Goal: Task Accomplishment & Management: Use online tool/utility

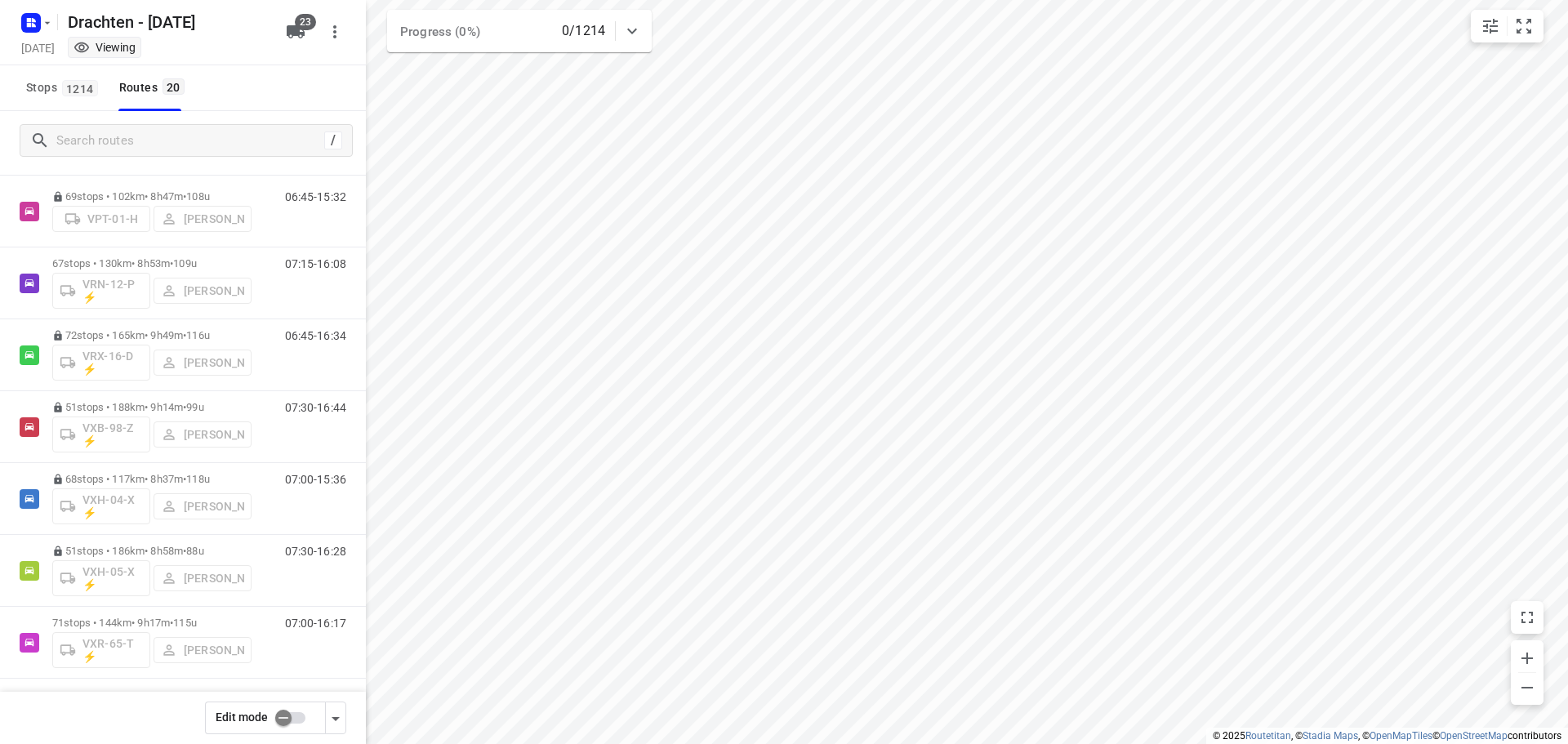
scroll to position [969, 0]
click at [286, 721] on input "checkbox" at bounding box center [283, 718] width 93 height 31
checkbox input "false"
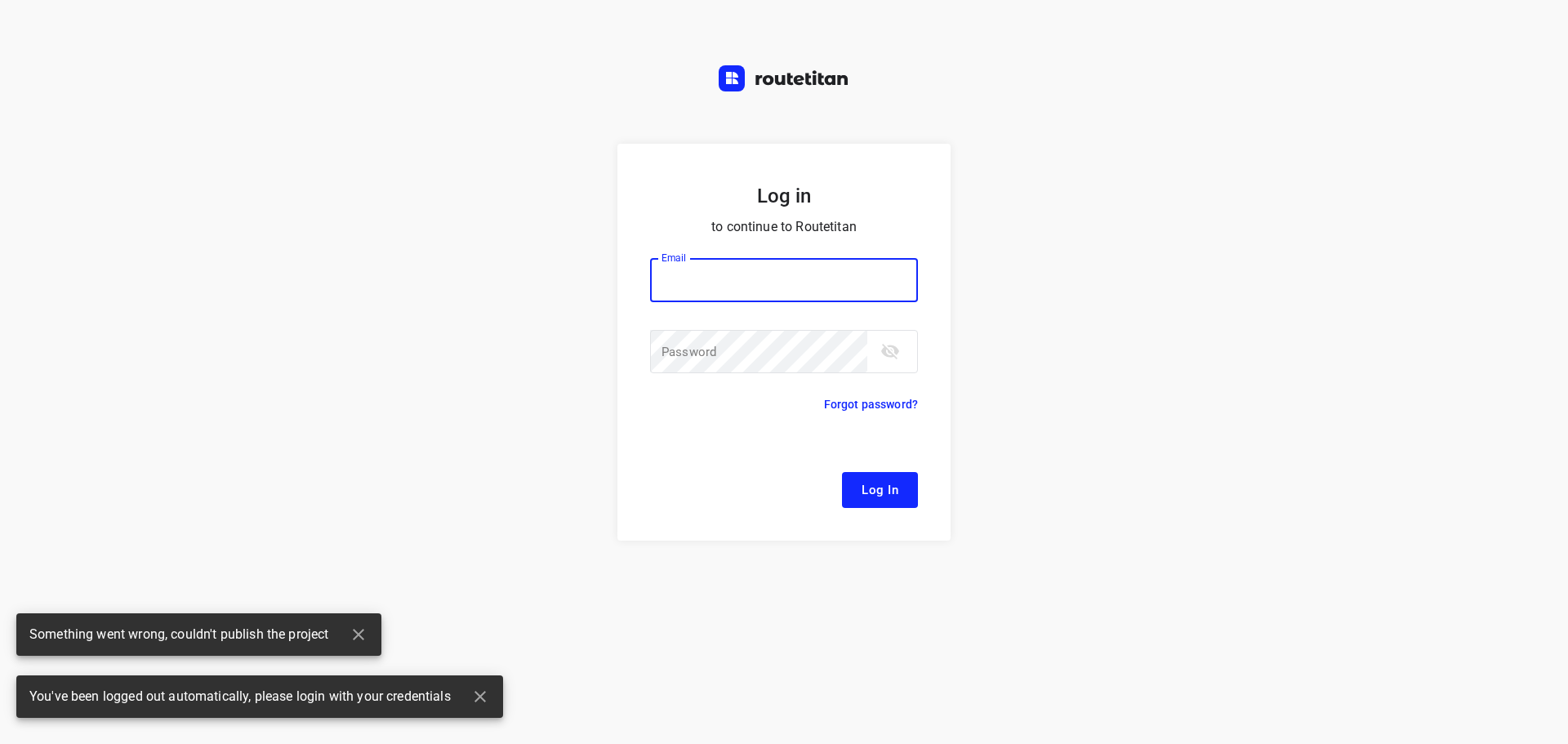
type input "[EMAIL_ADDRESS][DOMAIN_NAME]"
click at [881, 495] on span "Log In" at bounding box center [880, 490] width 37 height 21
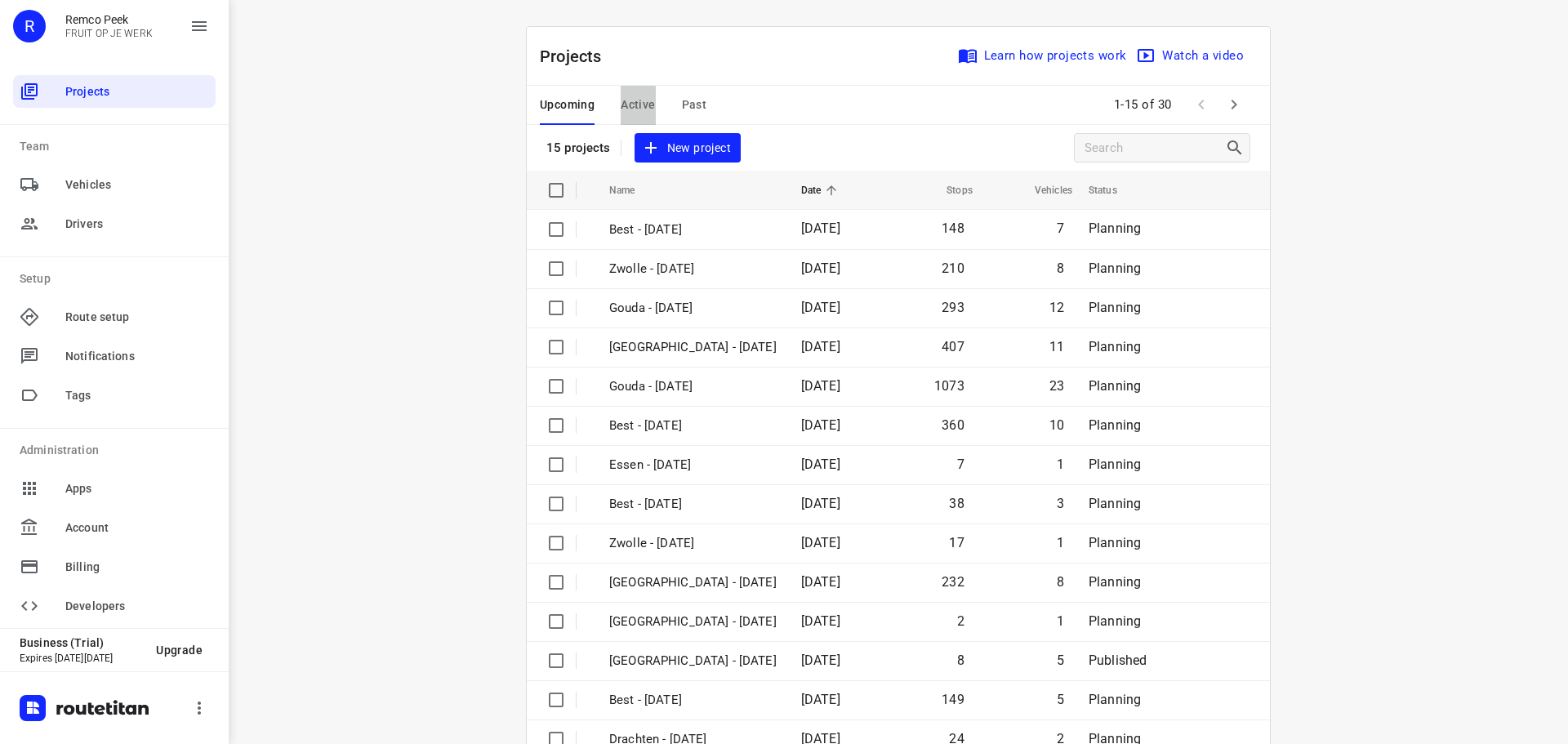
click at [633, 97] on span "Active" at bounding box center [637, 105] width 34 height 20
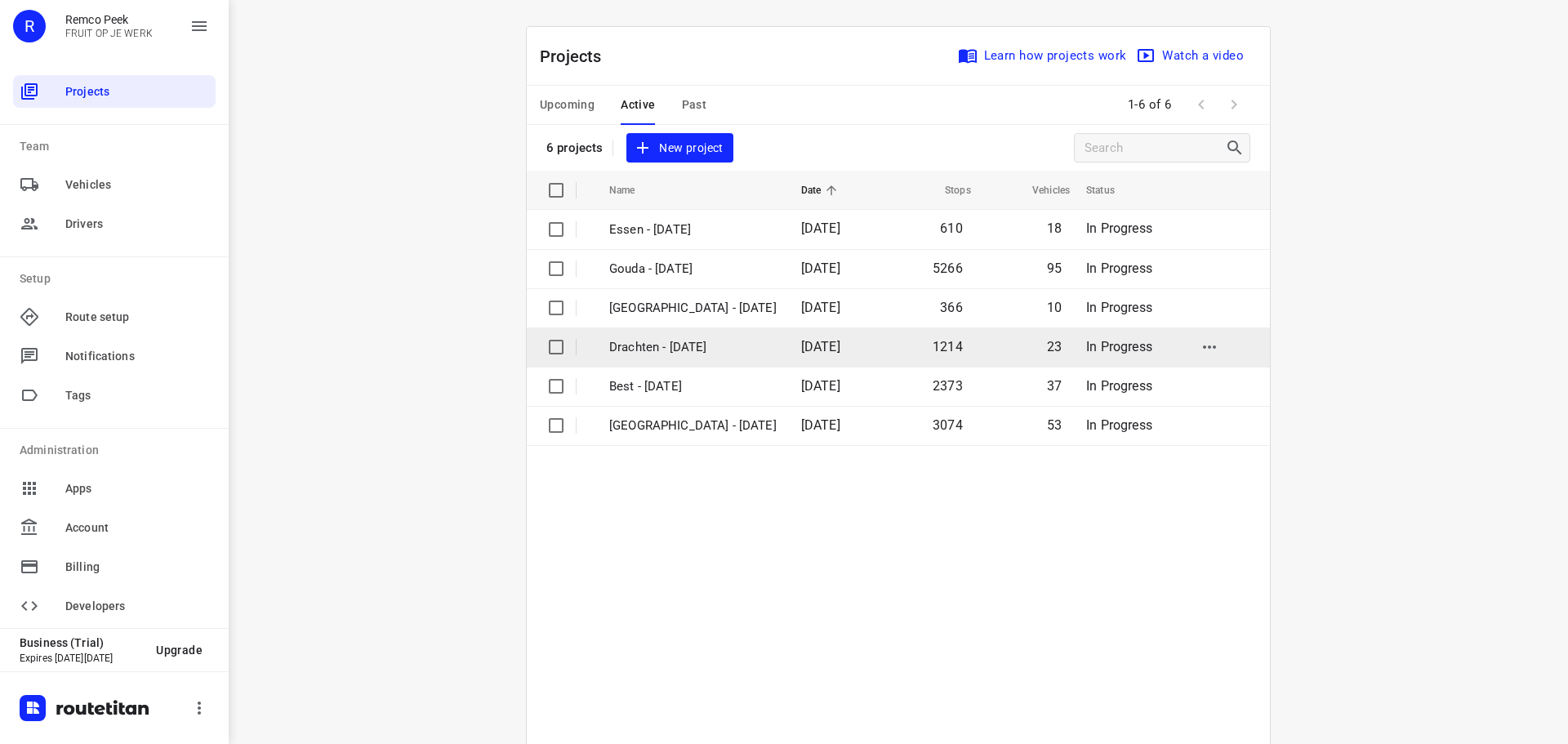
click at [679, 346] on p "Drachten - [DATE]" at bounding box center [693, 348] width 167 height 18
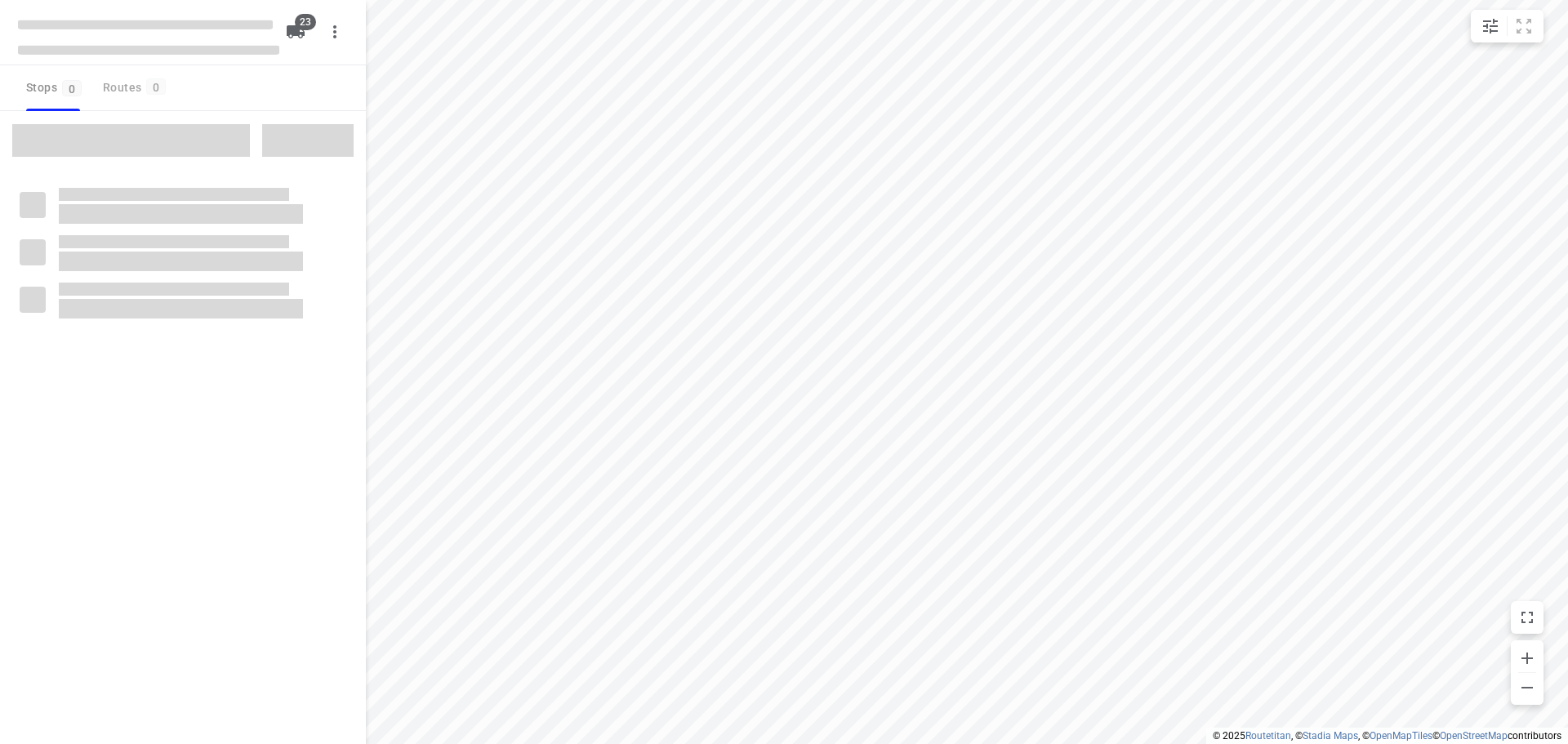
checkbox input "true"
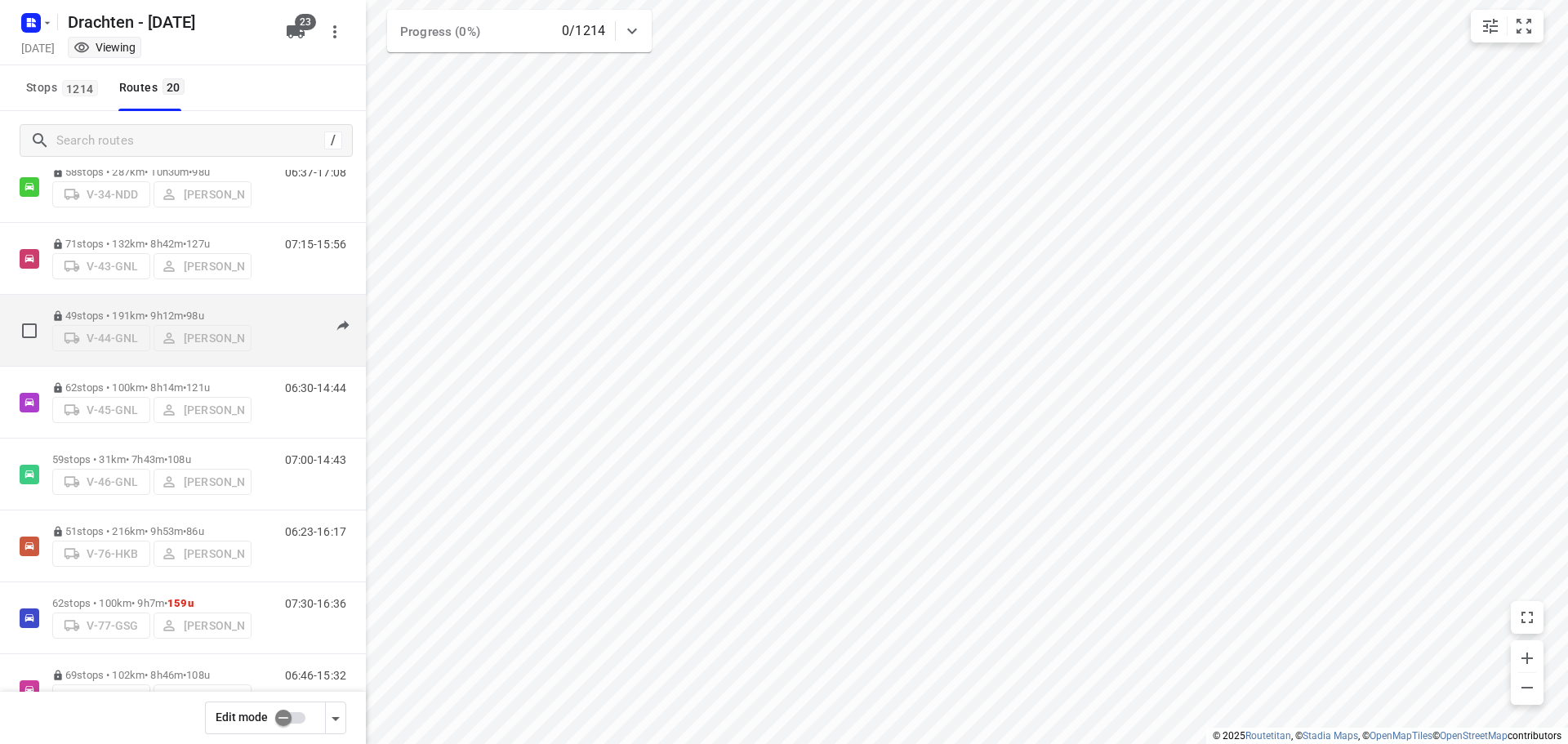
scroll to position [653, 0]
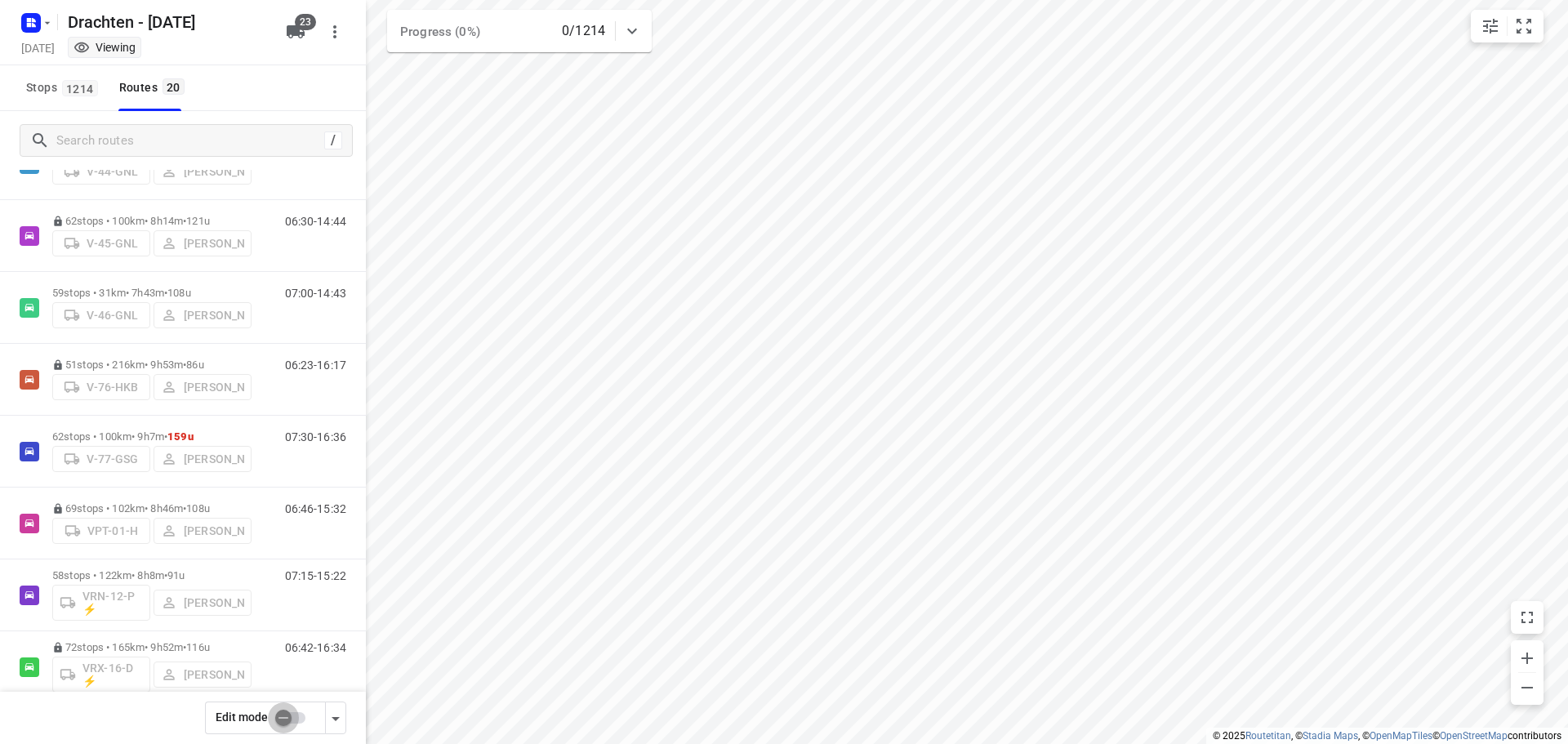
click at [282, 719] on input "checkbox" at bounding box center [283, 718] width 93 height 31
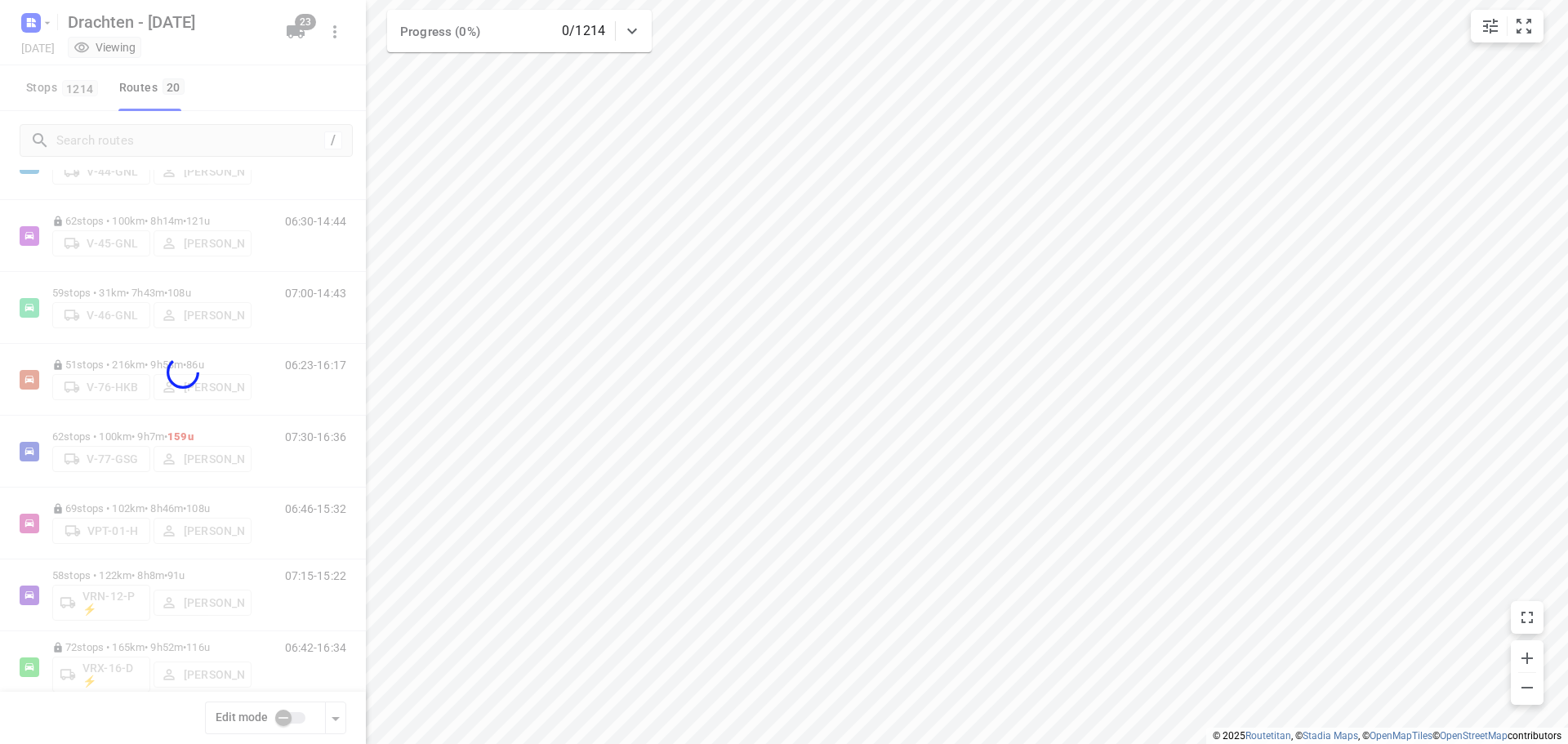
checkbox input "true"
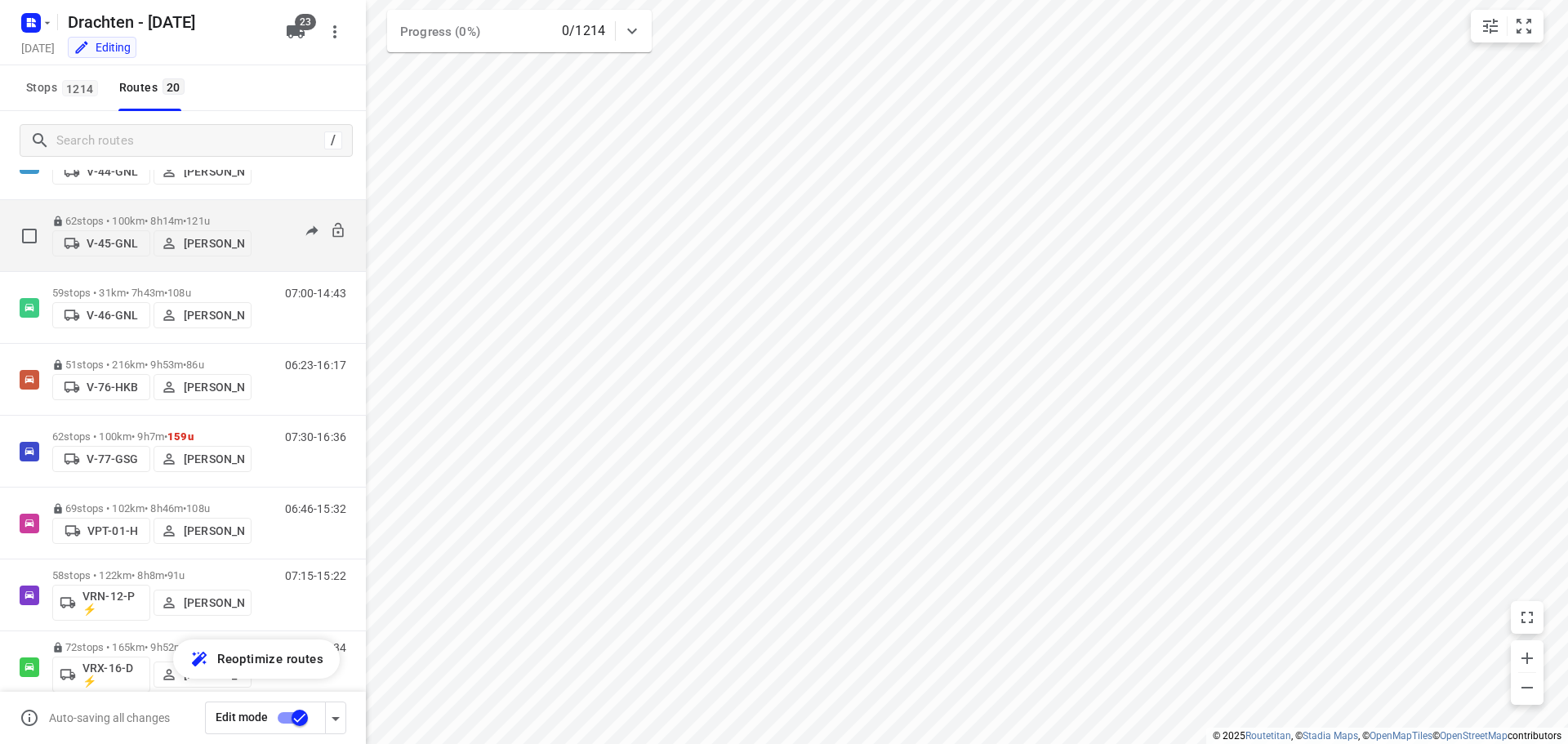
click at [205, 247] on p "[PERSON_NAME]" at bounding box center [214, 244] width 60 height 13
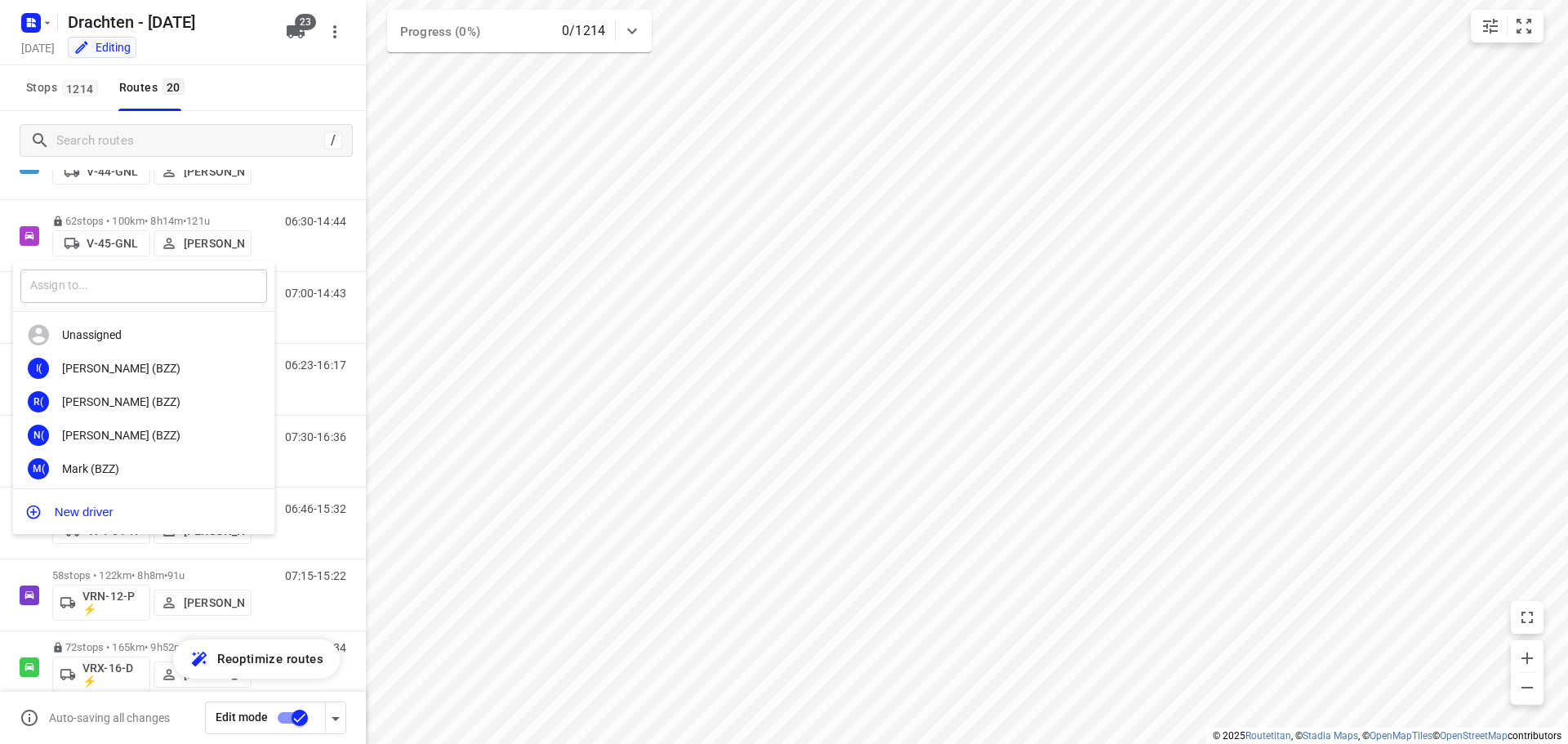
drag, startPoint x: 94, startPoint y: 289, endPoint x: 101, endPoint y: 275, distance: 15.7
click at [96, 286] on input "text" at bounding box center [144, 286] width 247 height 34
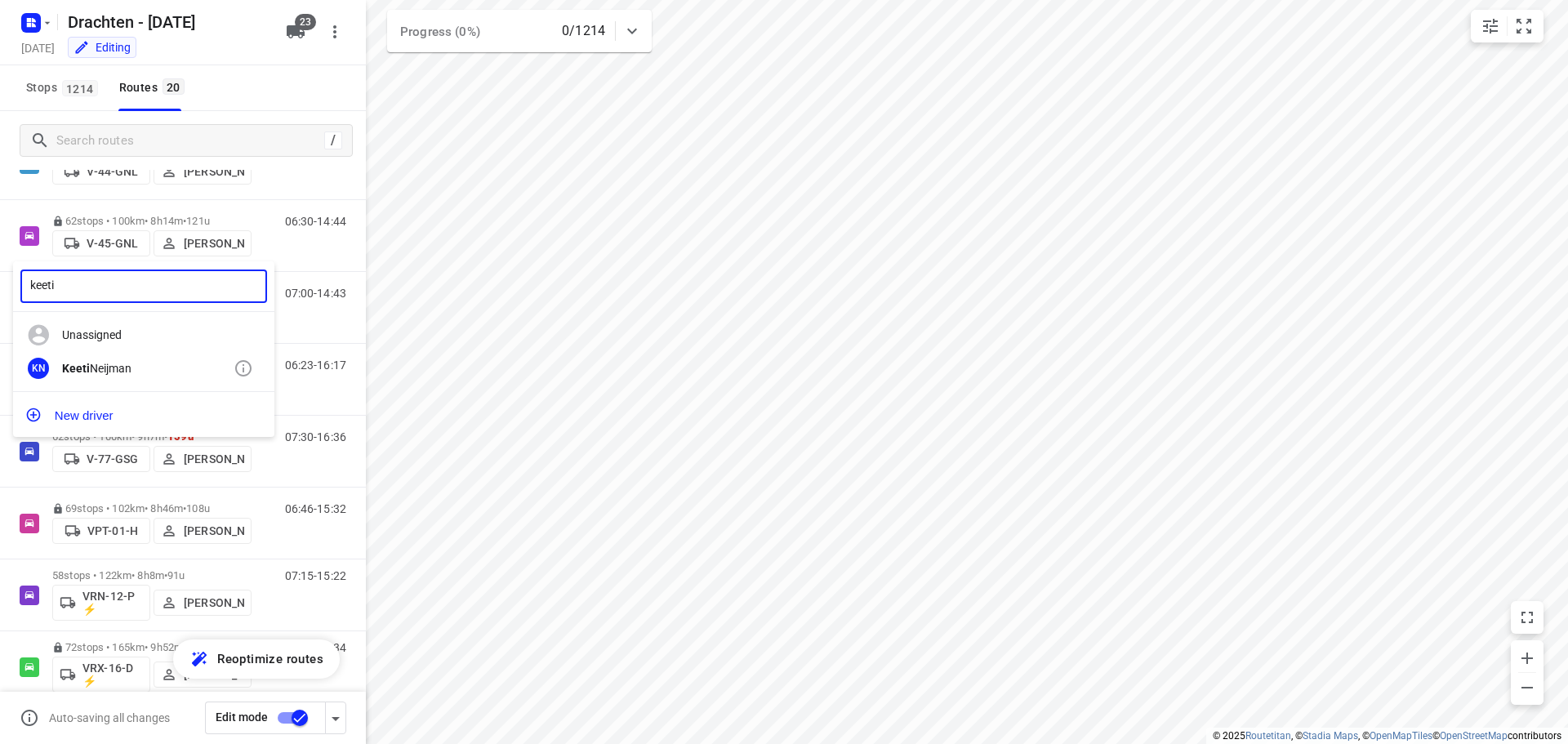
type input "keeti"
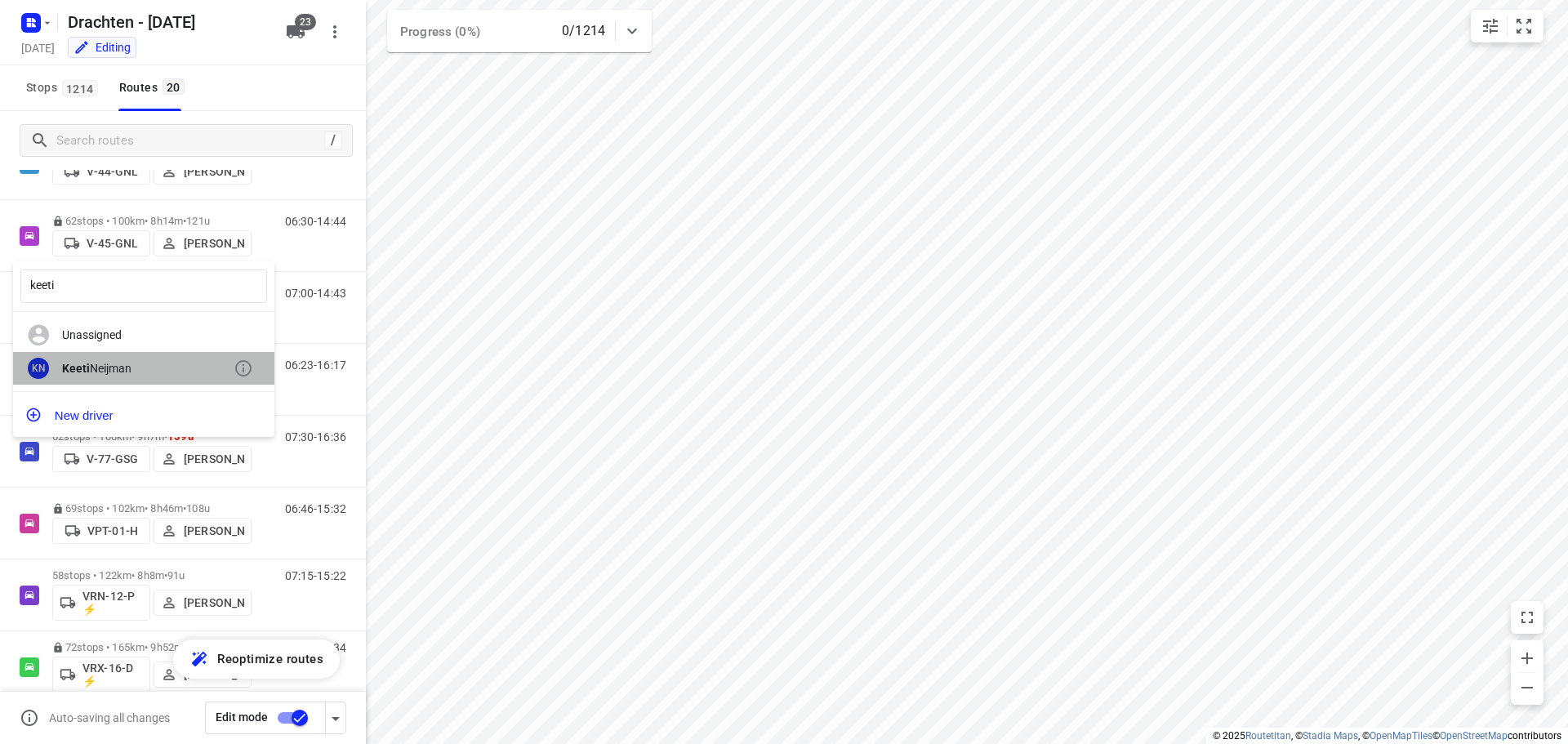
click at [134, 362] on div "[PERSON_NAME]" at bounding box center [148, 369] width 171 height 13
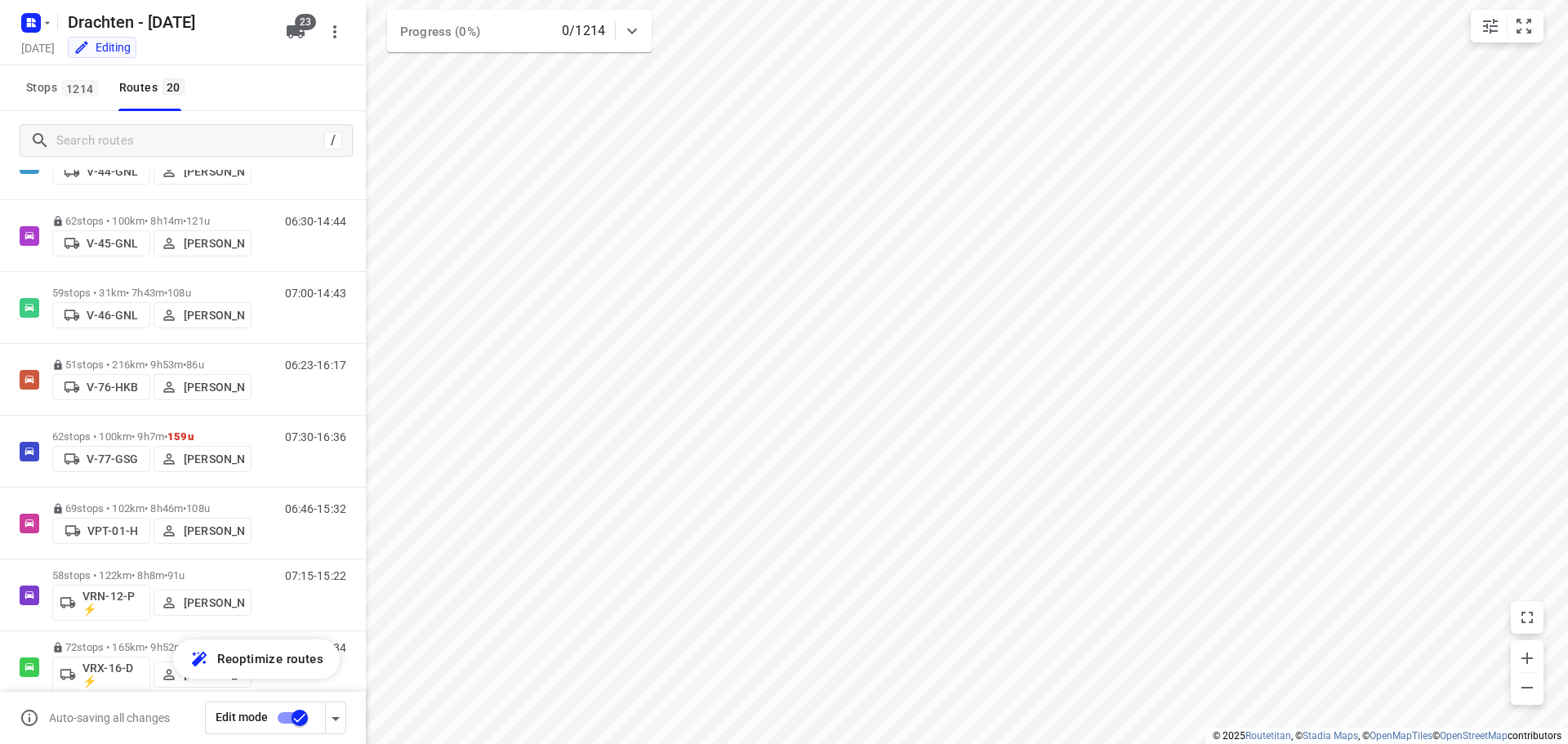
click at [296, 717] on input "checkbox" at bounding box center [300, 718] width 93 height 31
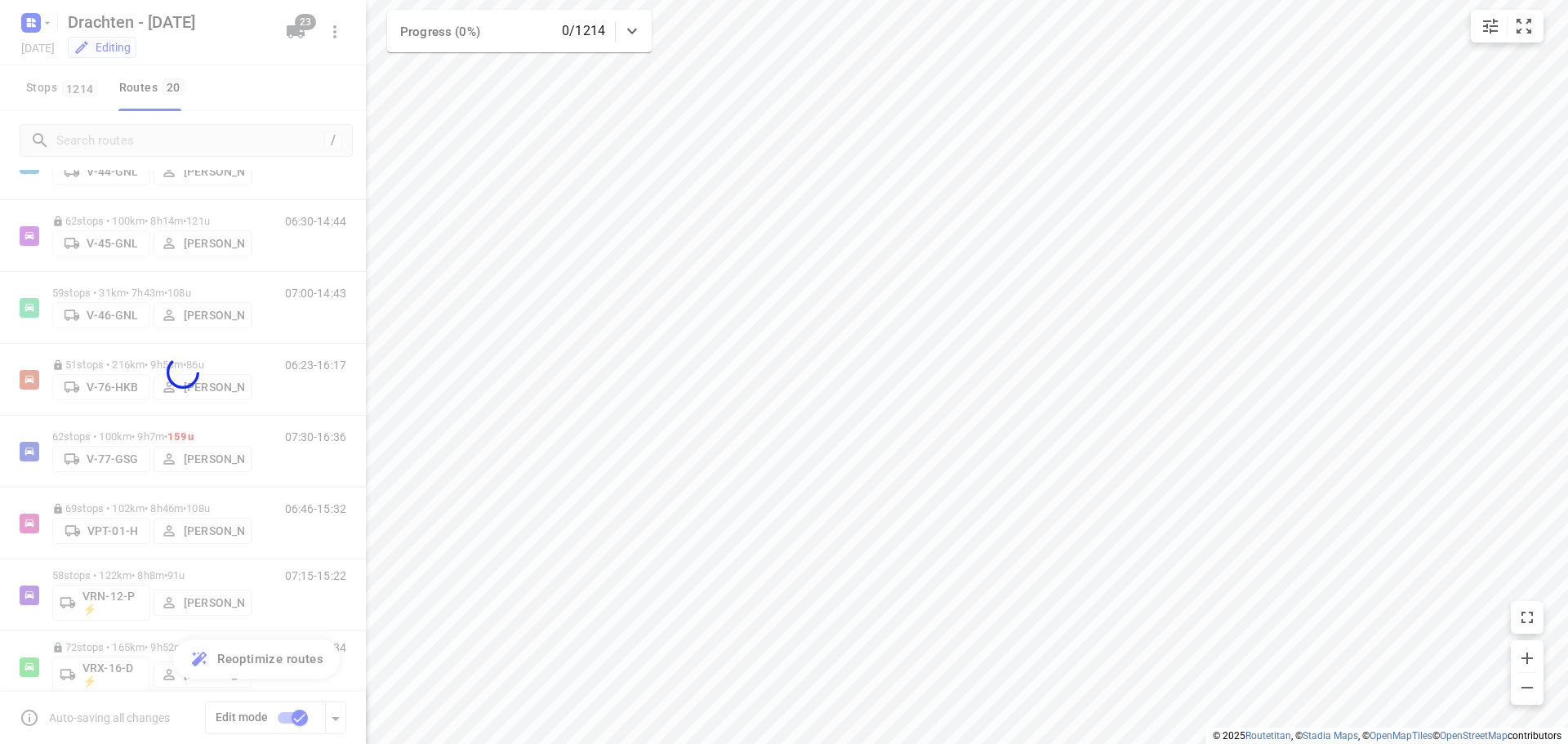
checkbox input "false"
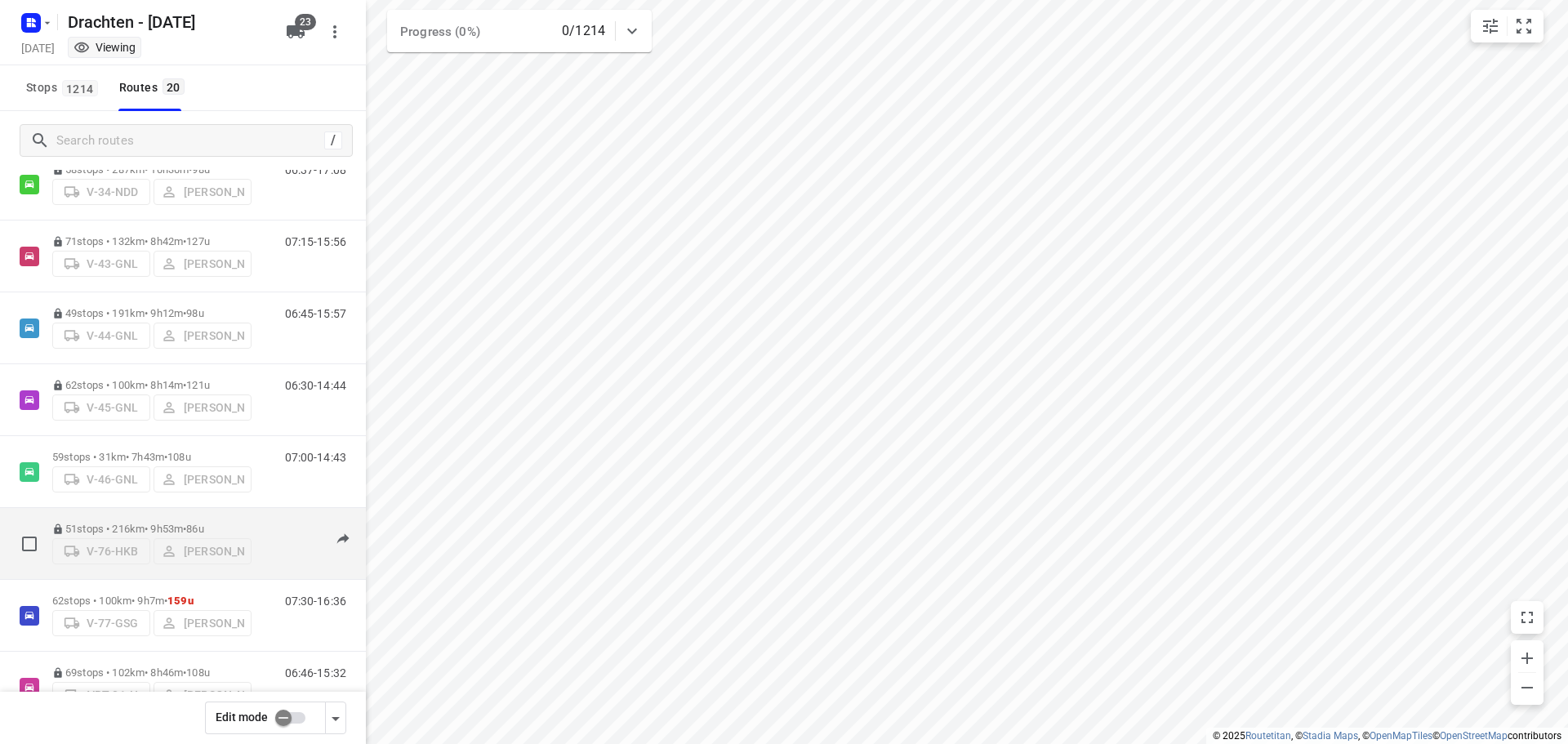
scroll to position [490, 0]
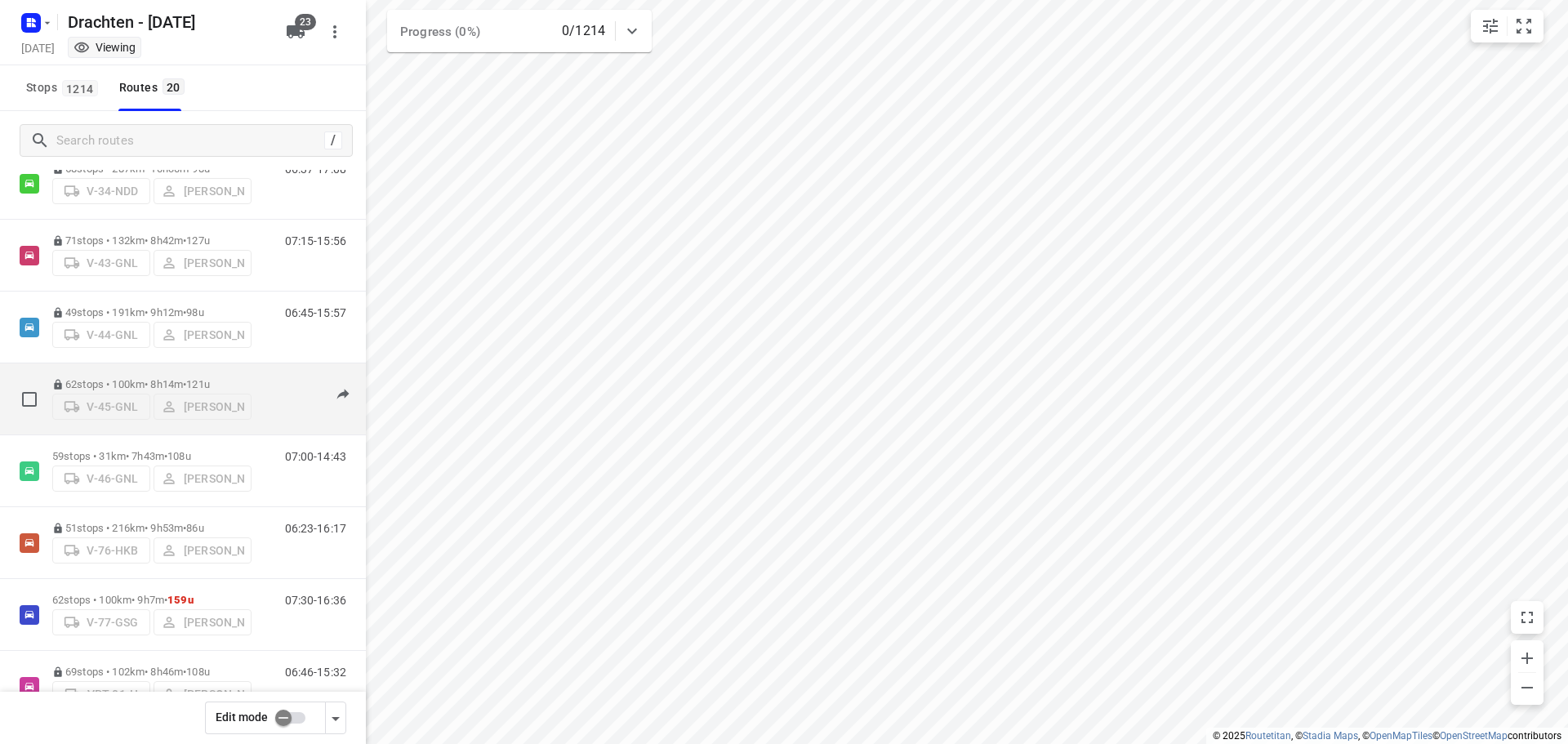
click at [152, 378] on p "62 stops • 100km • 8h14m • 121u" at bounding box center [151, 384] width 199 height 13
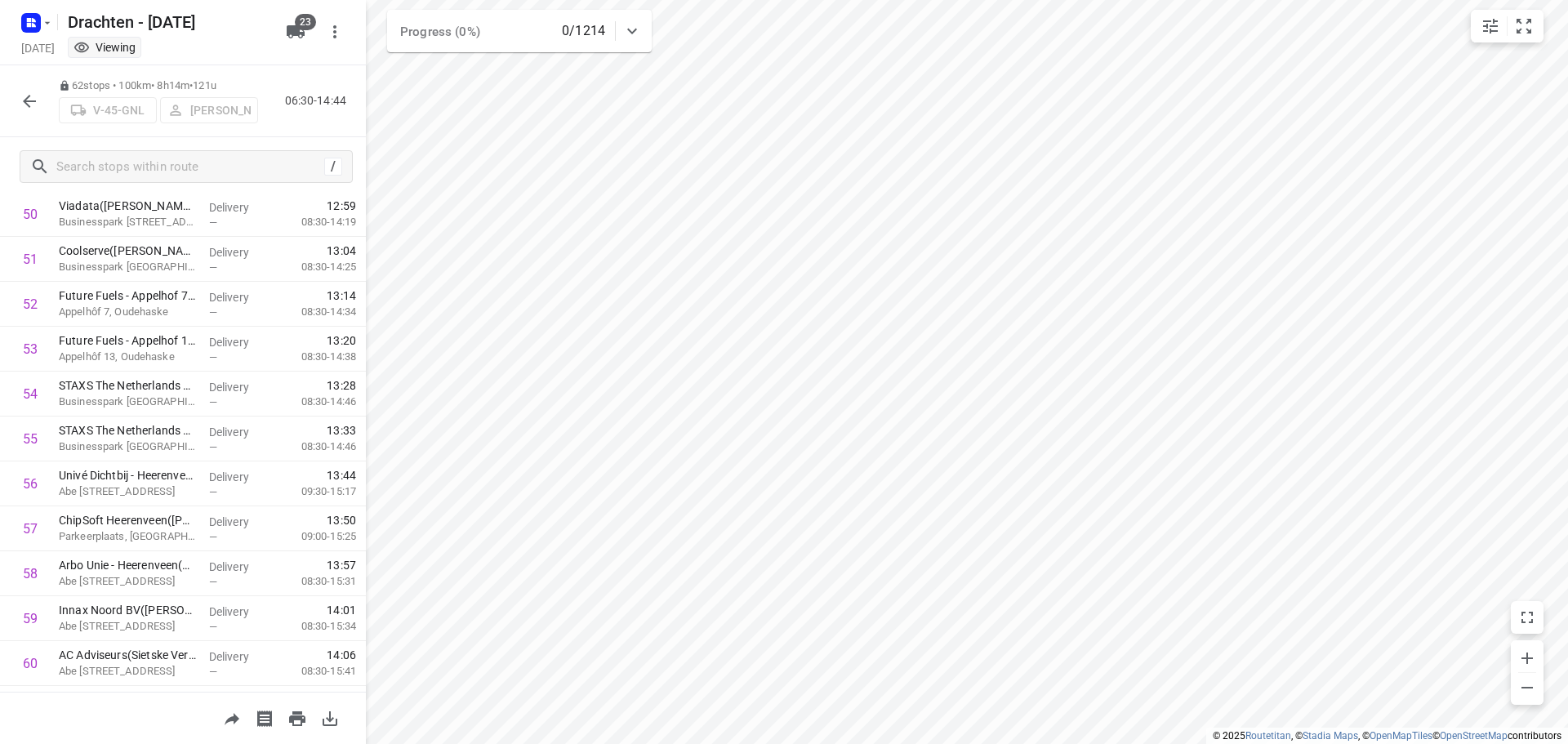
scroll to position [2416, 0]
